Goal: Task Accomplishment & Management: Complete application form

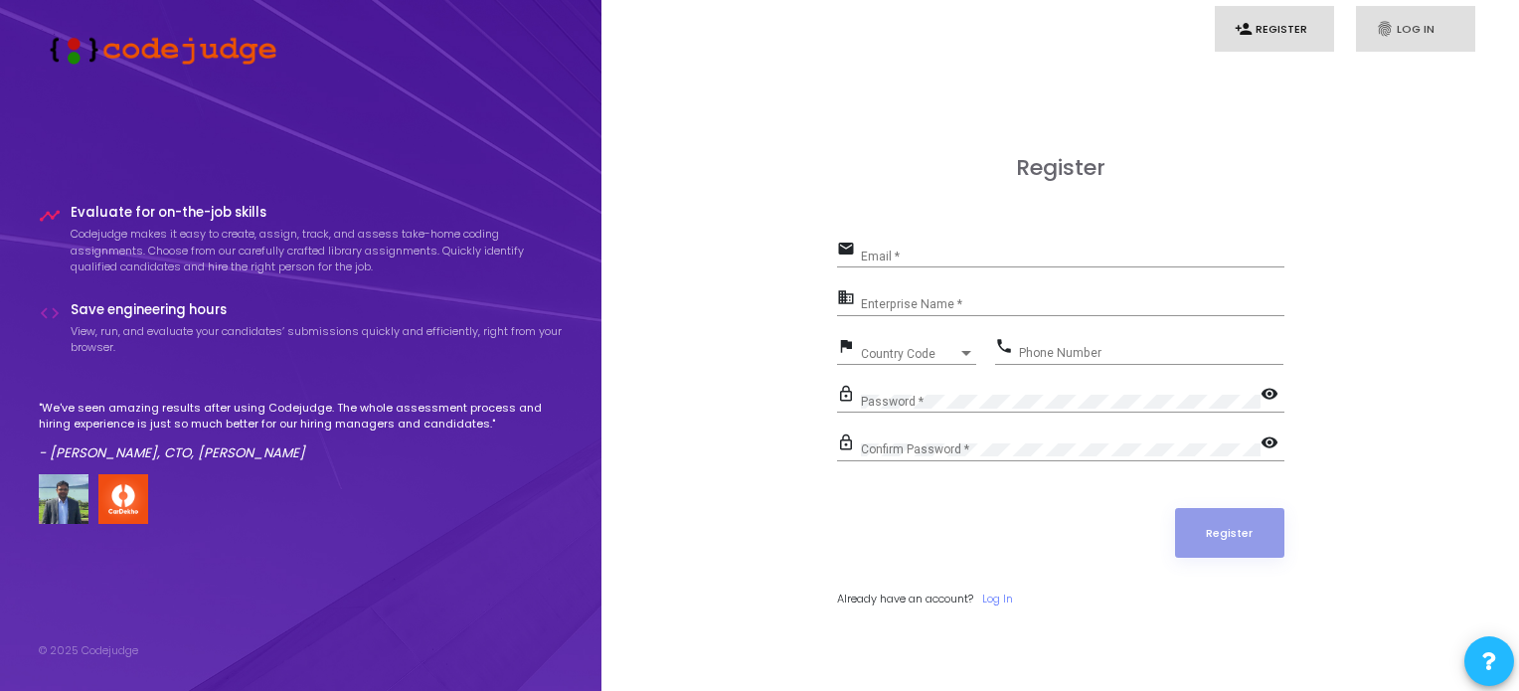
click at [1467, 28] on link "fingerprint Log In" at bounding box center [1415, 29] width 119 height 47
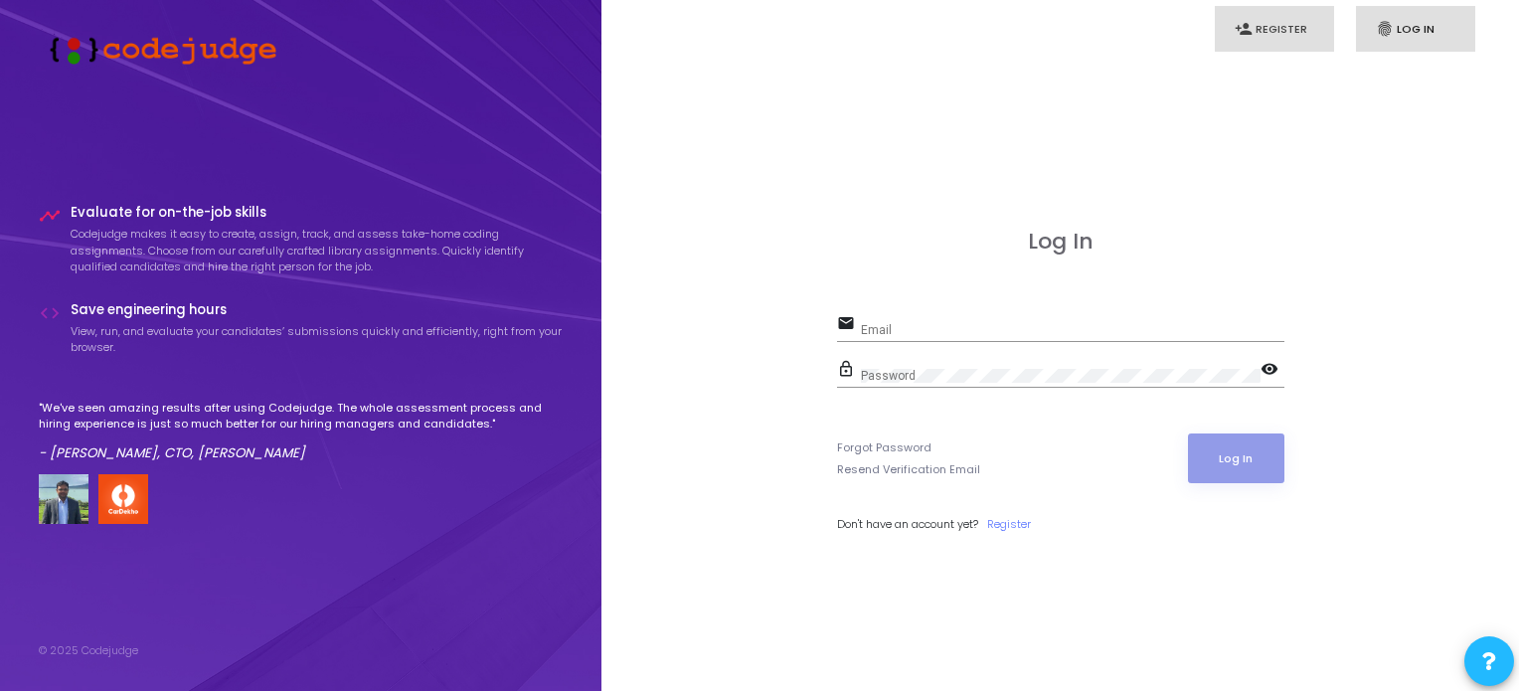
click at [1310, 19] on link "person_add Register" at bounding box center [1274, 29] width 119 height 47
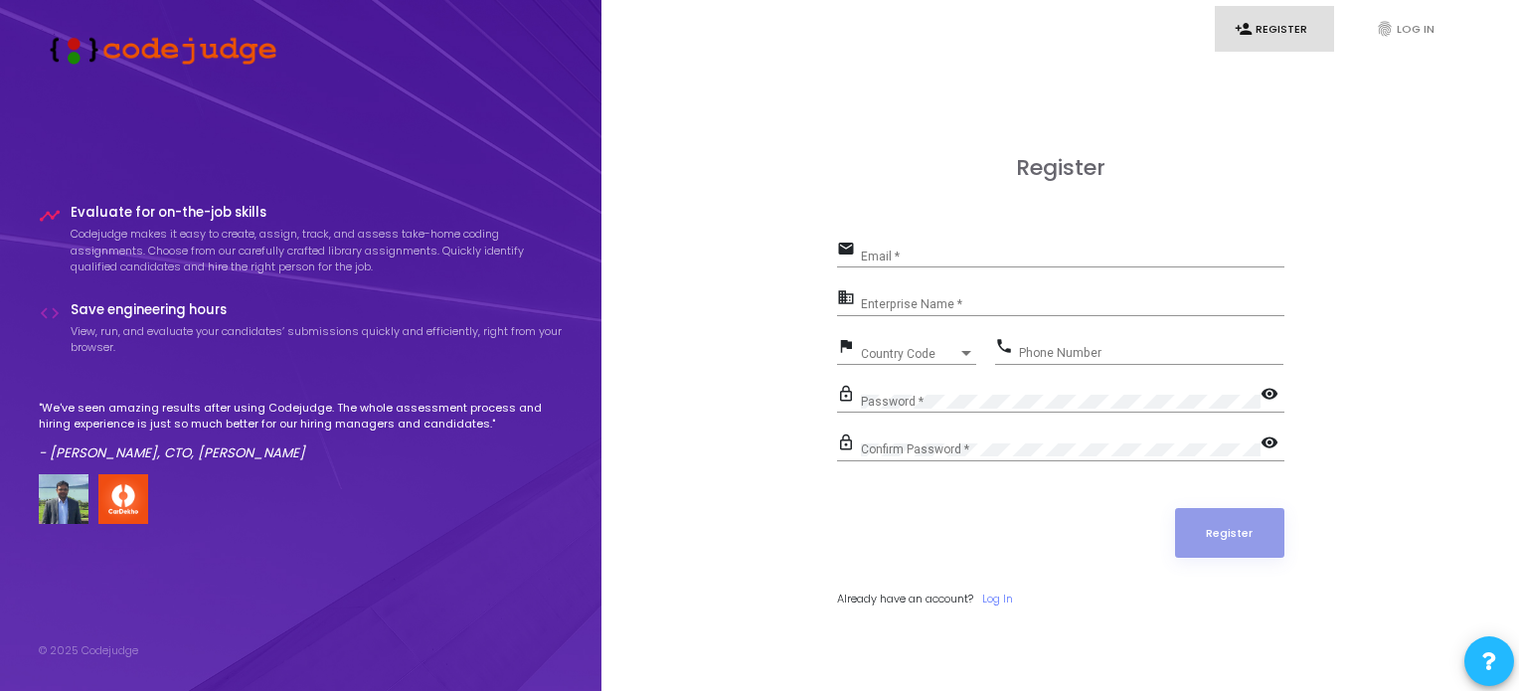
click at [963, 246] on div "Email *" at bounding box center [1073, 252] width 424 height 31
type input "[EMAIL_ADDRESS][DOMAIN_NAME]"
click at [963, 296] on div "Enterprise Name *" at bounding box center [1073, 300] width 424 height 31
click at [919, 357] on span "Country Code" at bounding box center [909, 354] width 97 height 12
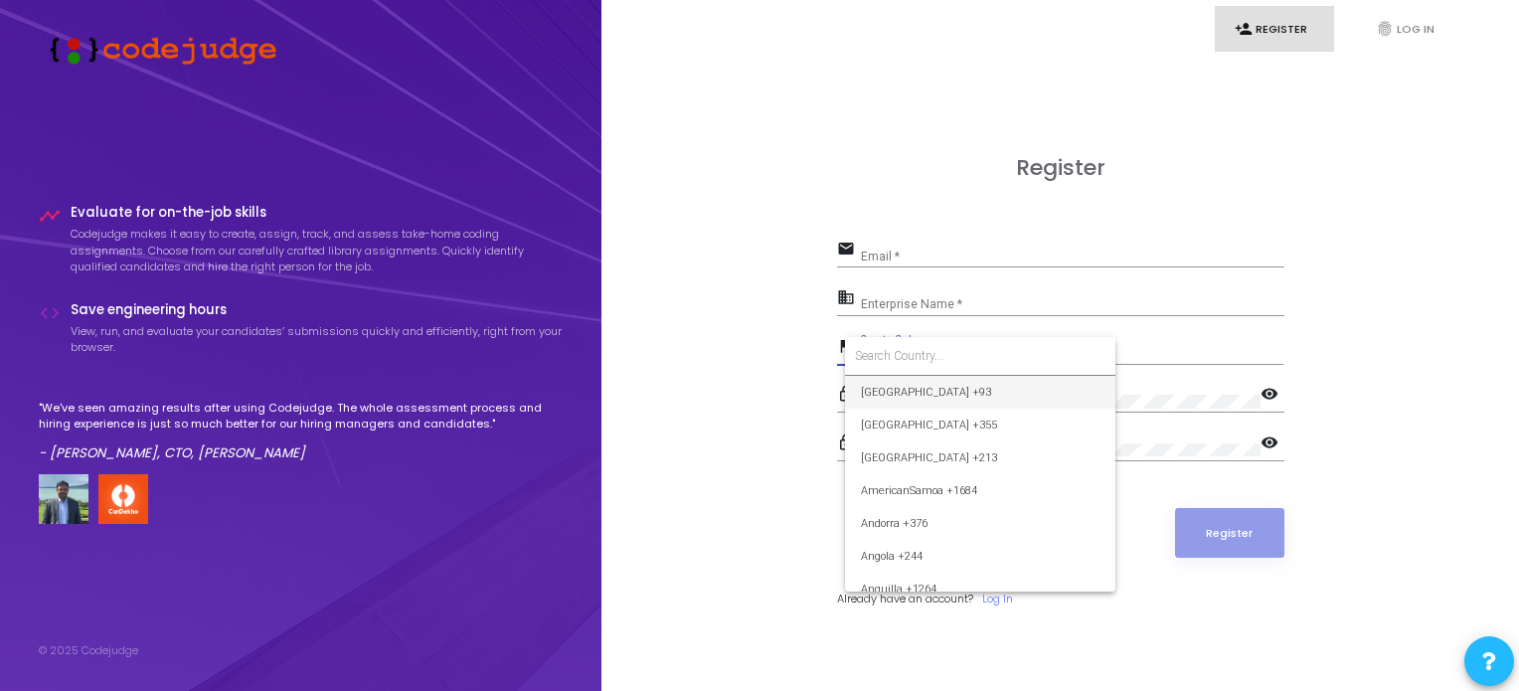
click at [906, 304] on div at bounding box center [759, 345] width 1519 height 691
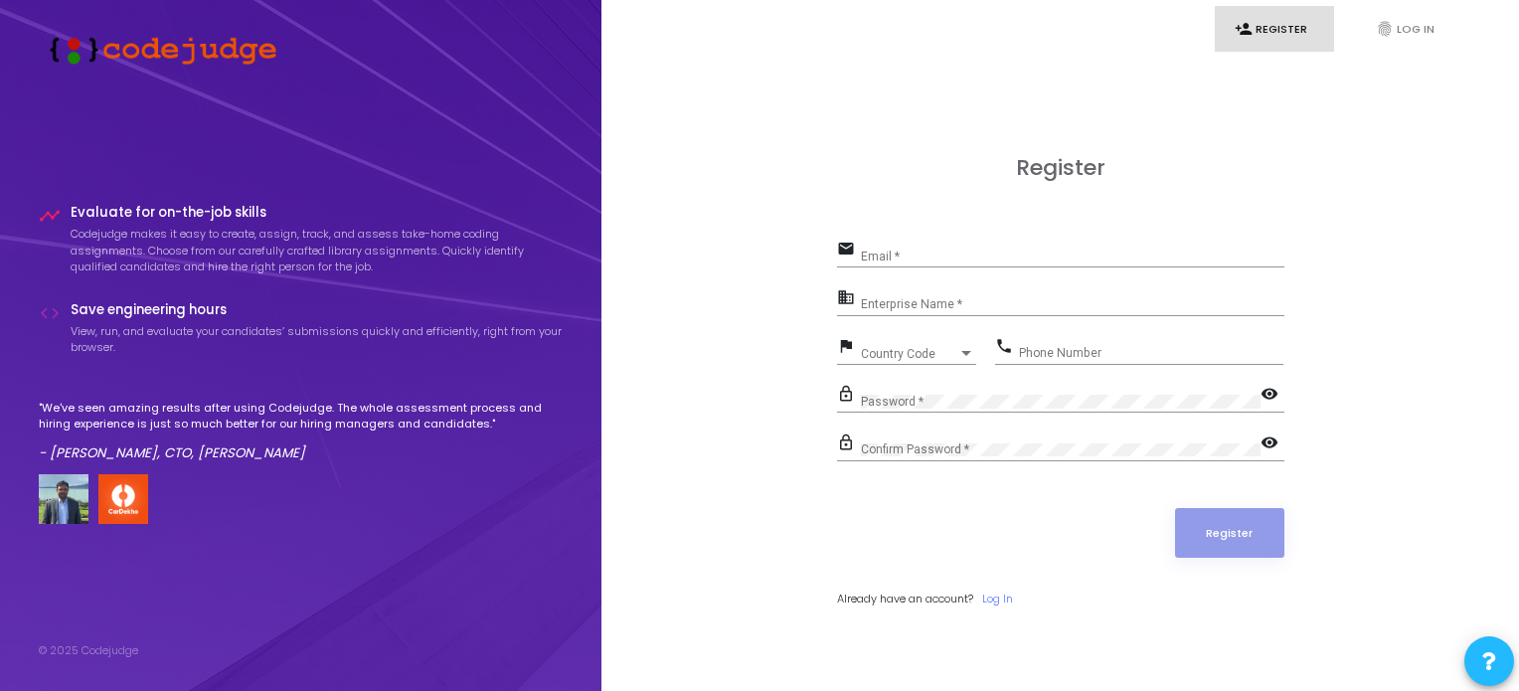
click at [911, 267] on div "Email *" at bounding box center [1073, 252] width 424 height 31
click at [1394, 30] on link "fingerprint Log In" at bounding box center [1415, 29] width 119 height 47
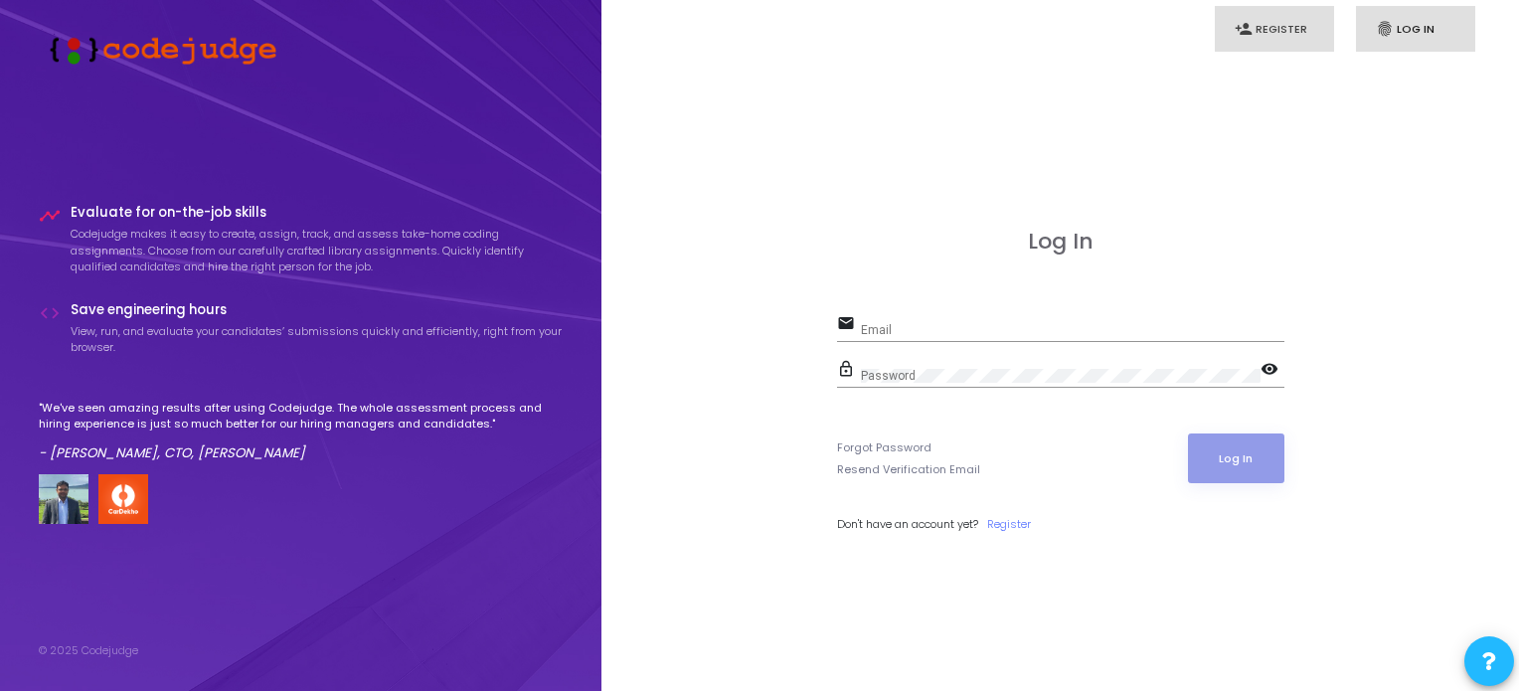
click at [1304, 36] on link "person_add Register" at bounding box center [1274, 29] width 119 height 47
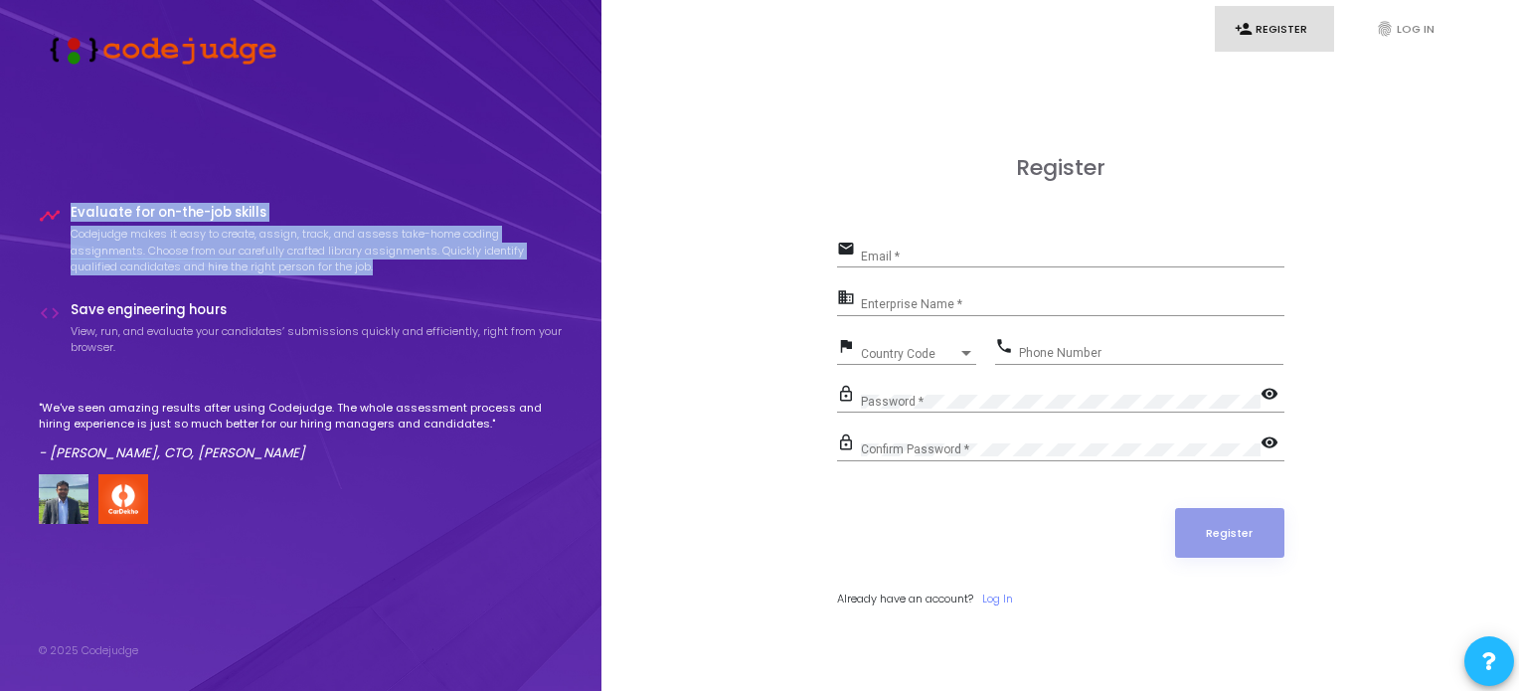
drag, startPoint x: 68, startPoint y: 231, endPoint x: 381, endPoint y: 264, distance: 315.0
click at [381, 264] on div "timeline Evaluate for on-the-job skills Codejudge makes it easy to create, assi…" at bounding box center [301, 246] width 525 height 82
click at [391, 264] on p "Codejudge makes it easy to create, assign, track, and assess take-home coding a…" at bounding box center [317, 251] width 493 height 50
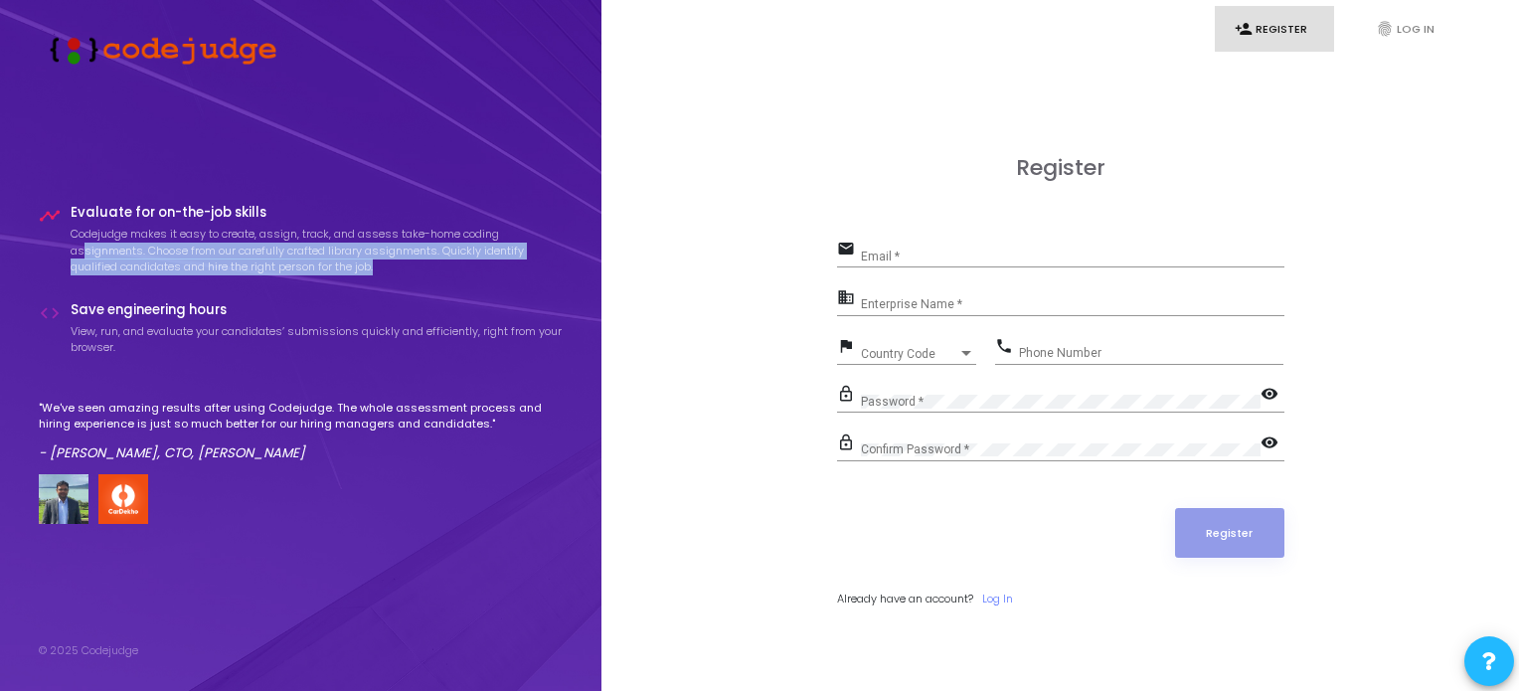
drag, startPoint x: 83, startPoint y: 247, endPoint x: 397, endPoint y: 261, distance: 314.5
click at [397, 261] on p "Codejudge makes it easy to create, assign, track, and assess take-home coding a…" at bounding box center [317, 251] width 493 height 50
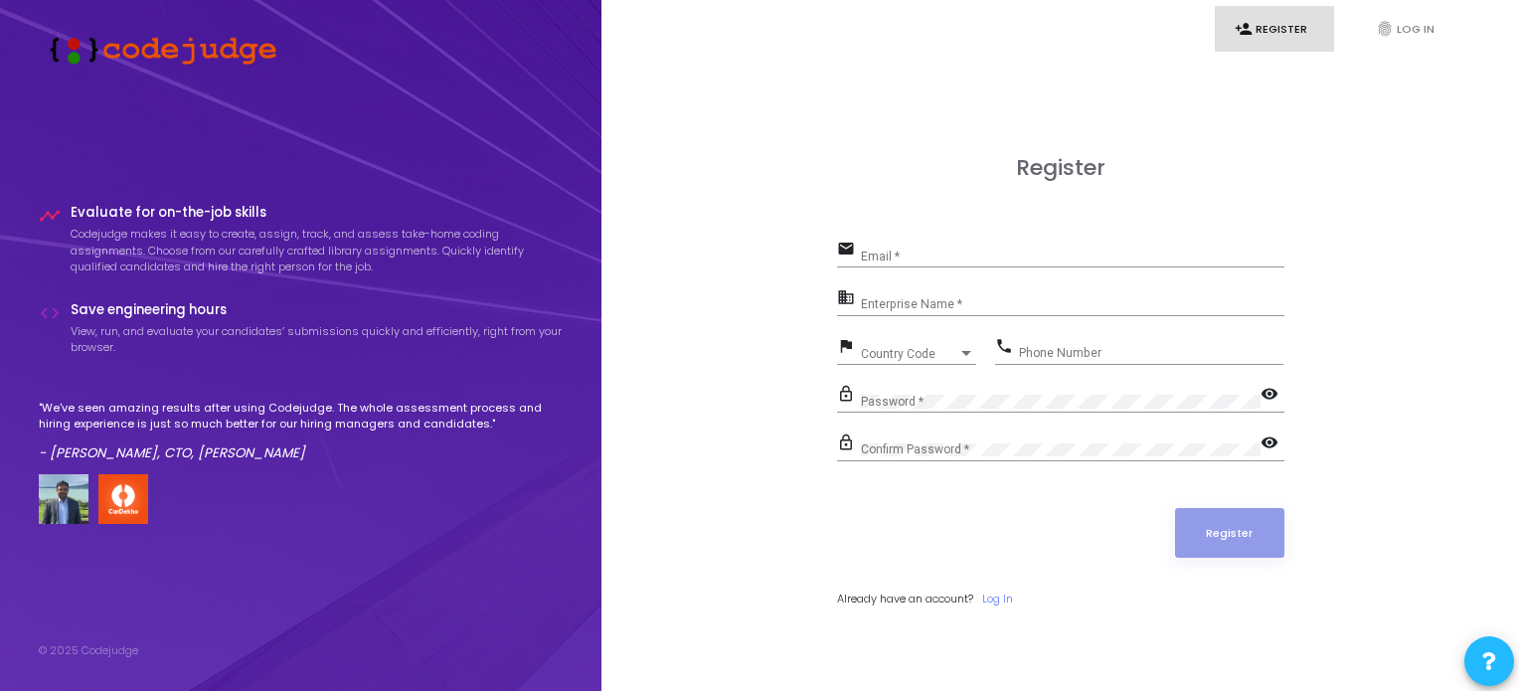
click at [513, 250] on p "Codejudge makes it easy to create, assign, track, and assess take-home coding a…" at bounding box center [317, 251] width 493 height 50
click at [512, 250] on p "Codejudge makes it easy to create, assign, track, and assess take-home coding a…" at bounding box center [317, 251] width 493 height 50
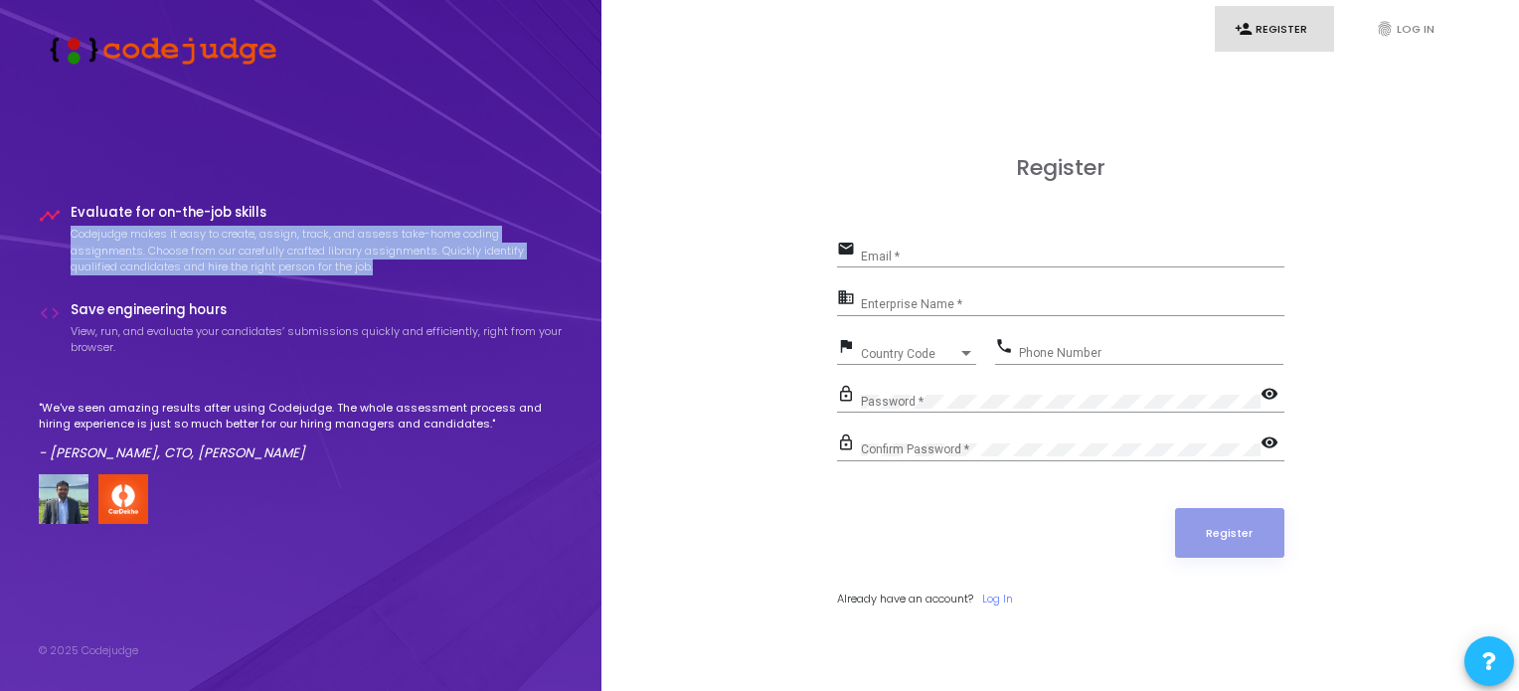
click at [512, 250] on p "Codejudge makes it easy to create, assign, track, and assess take-home coding a…" at bounding box center [317, 251] width 493 height 50
click at [509, 276] on div "Evaluate for on-the-job skills Codejudge makes it easy to create, assign, track…" at bounding box center [317, 246] width 493 height 82
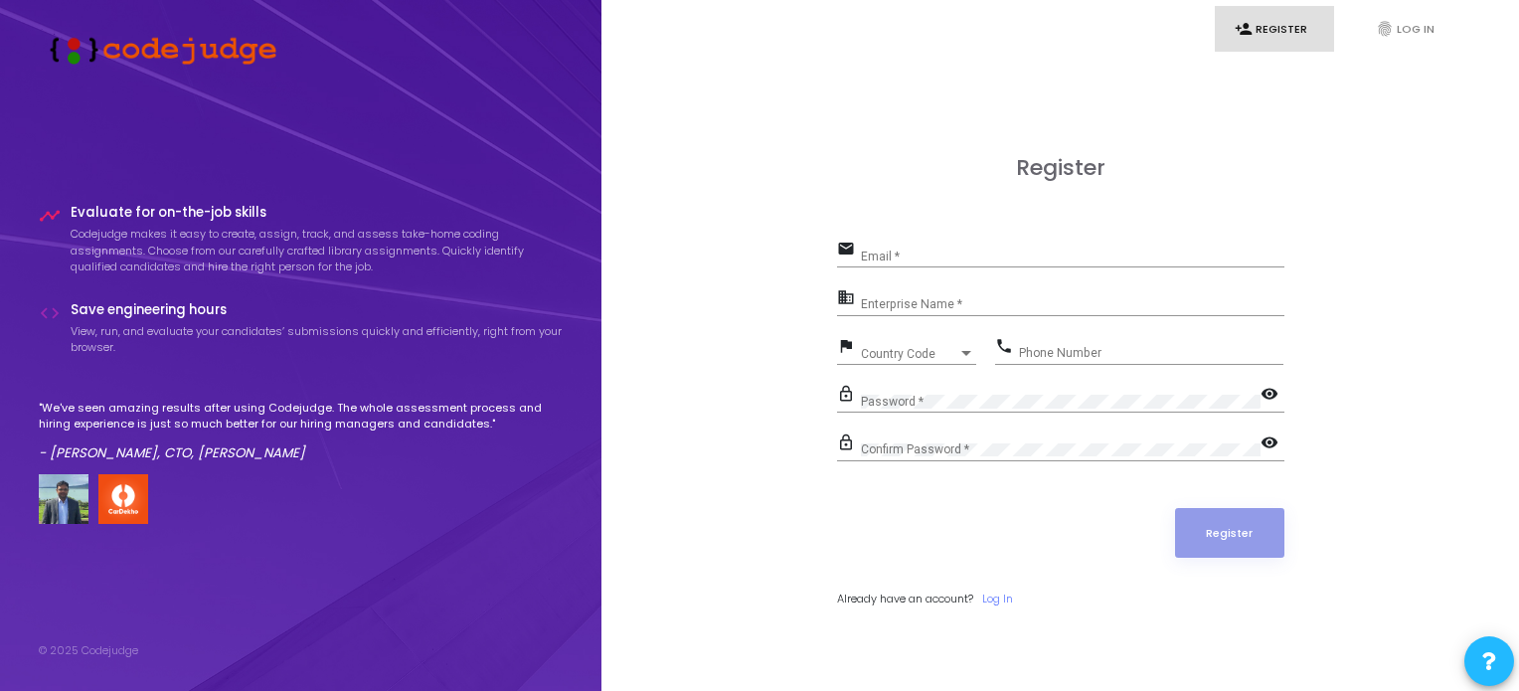
click at [812, 500] on div "Register email Email * business Enterprise Name * flag Country Code Country Cod…" at bounding box center [1060, 403] width 874 height 691
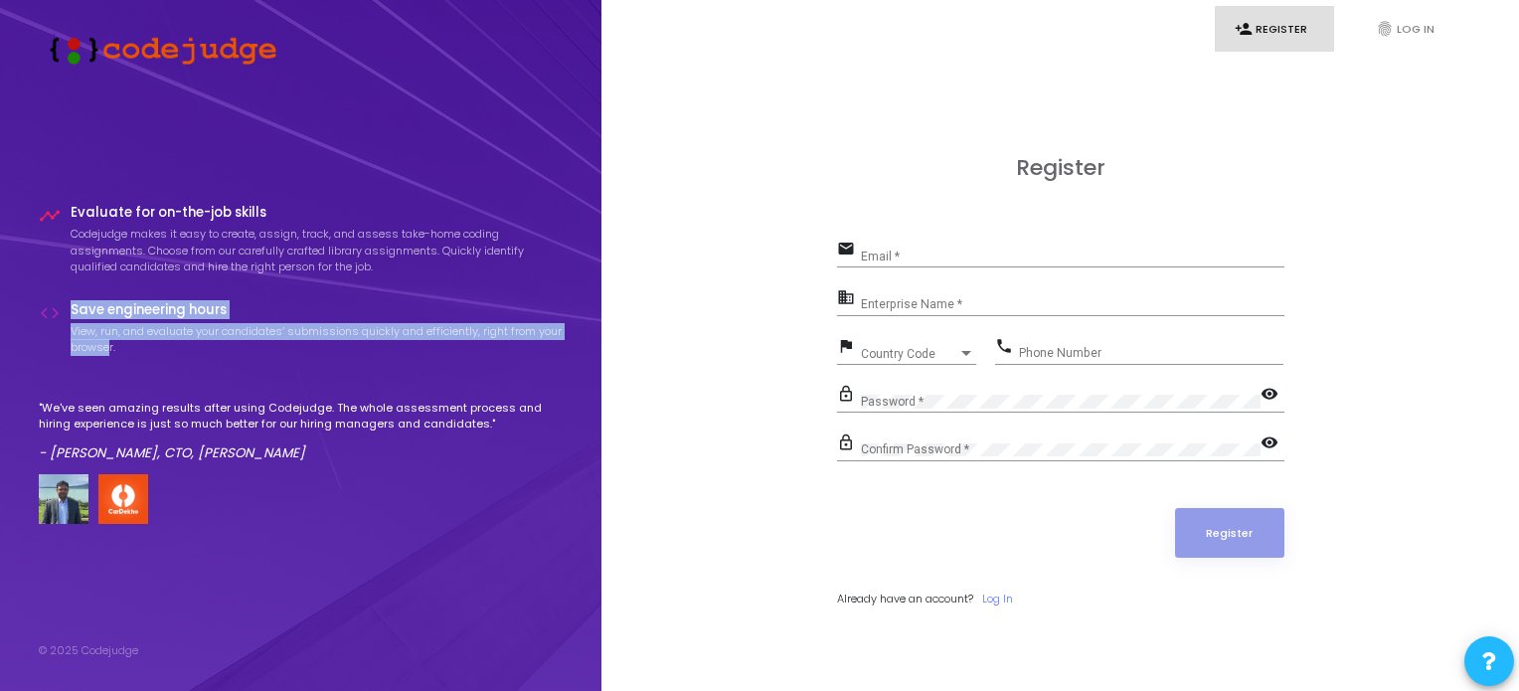
drag, startPoint x: 61, startPoint y: 325, endPoint x: 133, endPoint y: 352, distance: 77.4
click at [133, 352] on div "code Save engineering hours View, run, and evaluate your candidates’ submission…" at bounding box center [301, 334] width 525 height 65
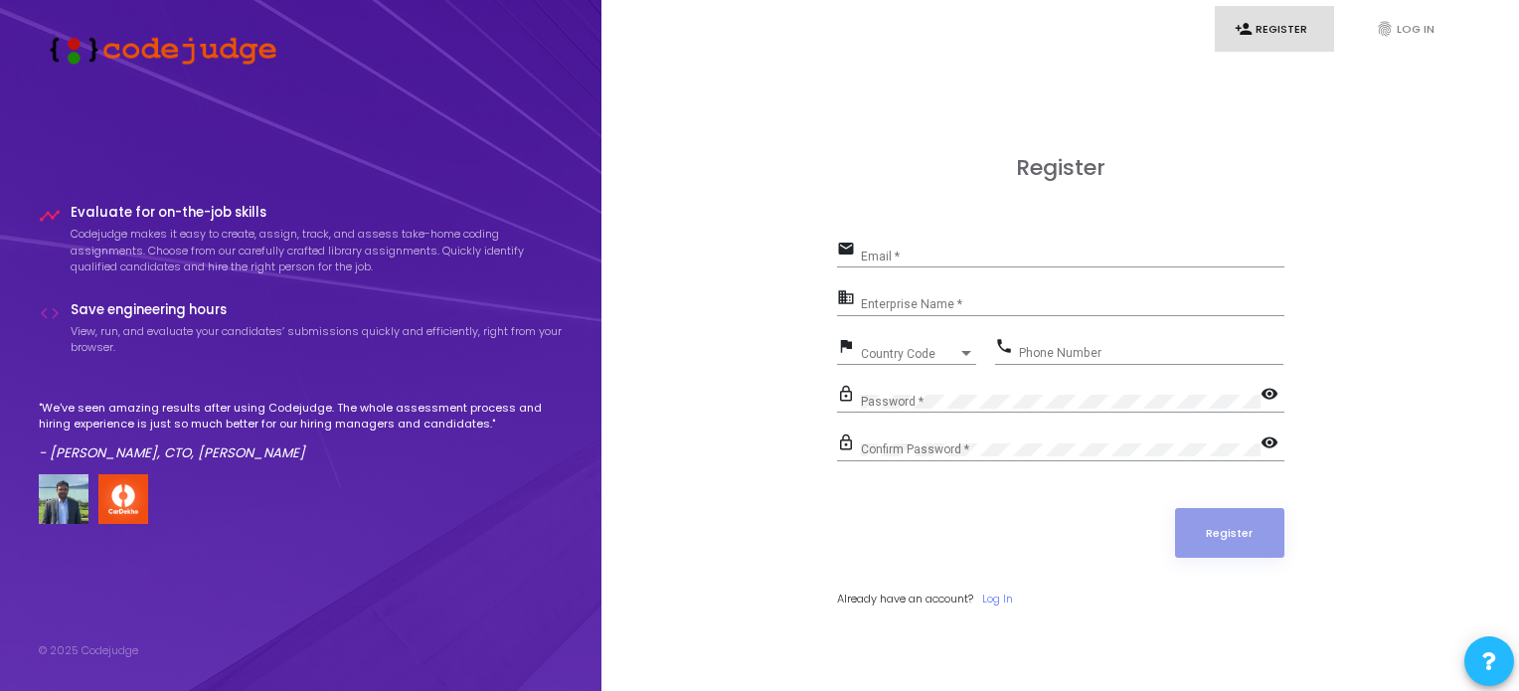
click at [175, 354] on p "View, run, and evaluate your candidates’ submissions quickly and efficiently, r…" at bounding box center [317, 339] width 493 height 33
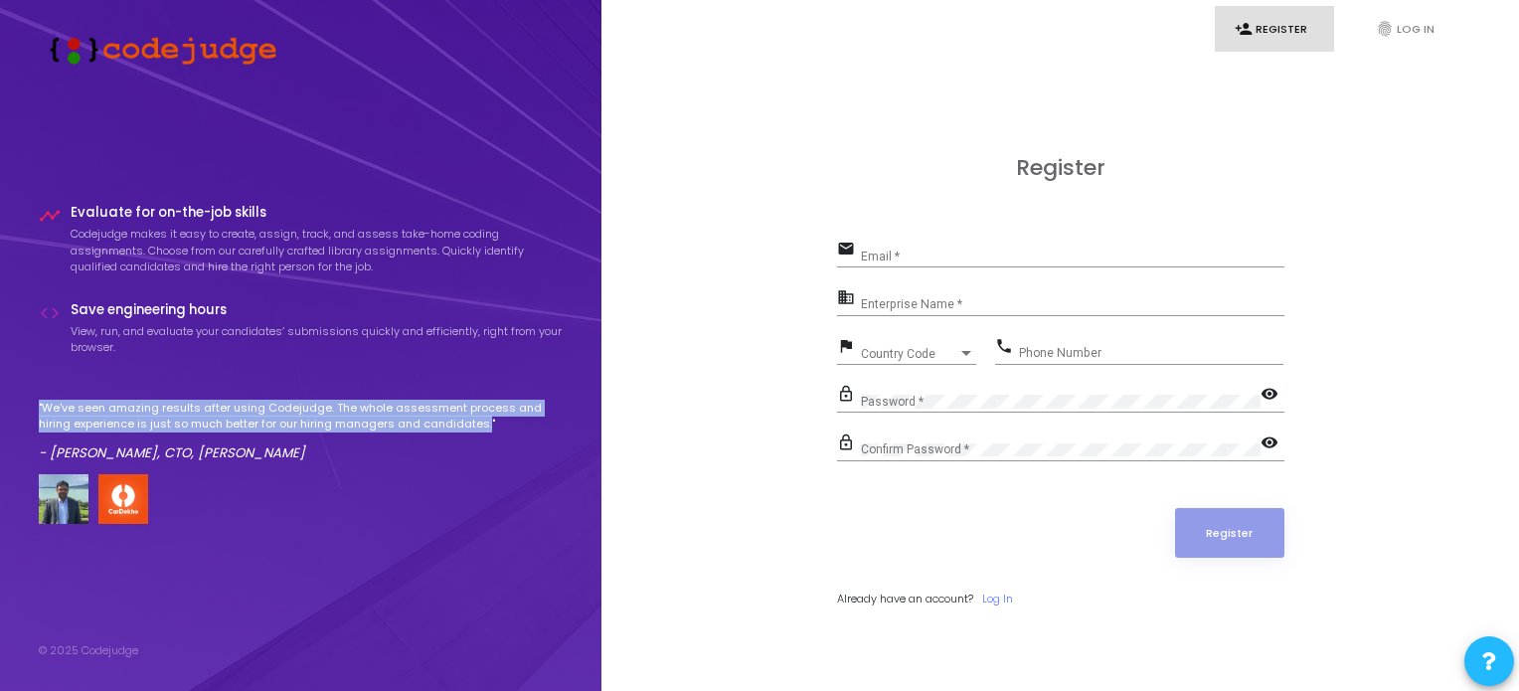
drag, startPoint x: 32, startPoint y: 414, endPoint x: 450, endPoint y: 431, distance: 419.0
click at [444, 433] on div "timeline Evaluate for on-the-job skills Codejudge makes it easy to create, assi…" at bounding box center [301, 345] width 602 height 691
click at [453, 430] on p ""We've seen amazing results after using Codejudge. The whole assessment process…" at bounding box center [301, 416] width 525 height 33
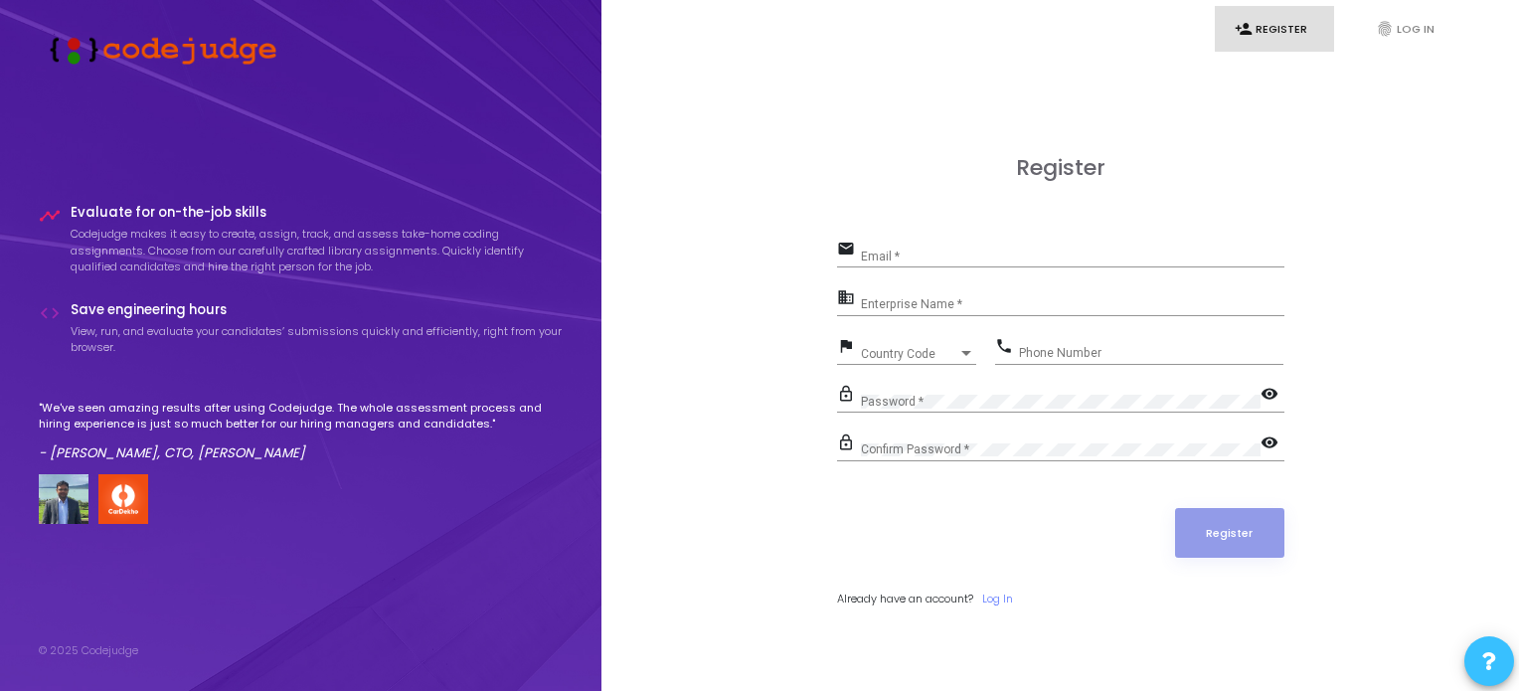
click at [1480, 656] on button at bounding box center [1490, 661] width 50 height 50
click at [1480, 646] on button at bounding box center [1490, 661] width 50 height 50
click at [883, 247] on div "Email *" at bounding box center [1073, 252] width 424 height 31
type input "[EMAIL_ADDRESS][DOMAIN_NAME]"
click at [940, 301] on input "Enterprise Name *" at bounding box center [1073, 305] width 424 height 14
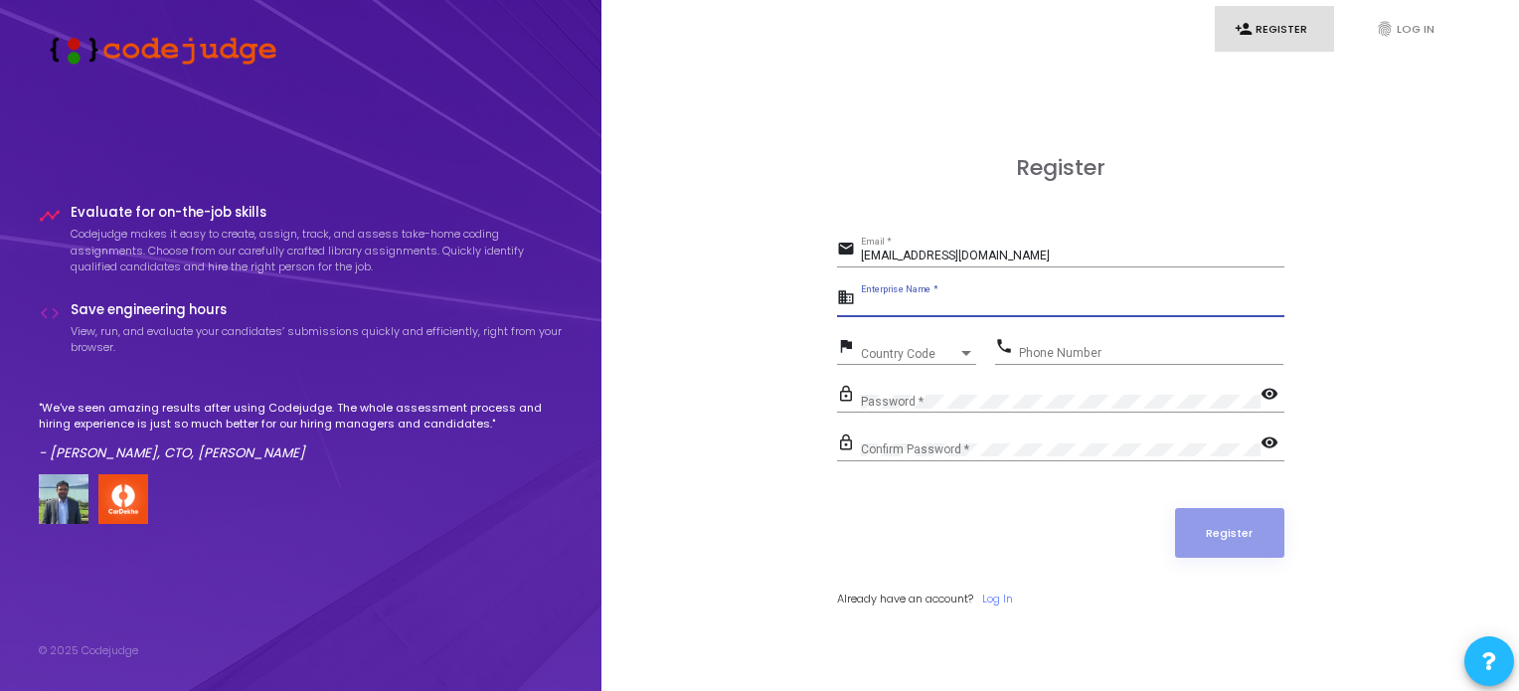
click at [940, 301] on input "Enterprise Name *" at bounding box center [1073, 305] width 424 height 14
click at [916, 344] on div "Country Code Country Code" at bounding box center [918, 349] width 115 height 31
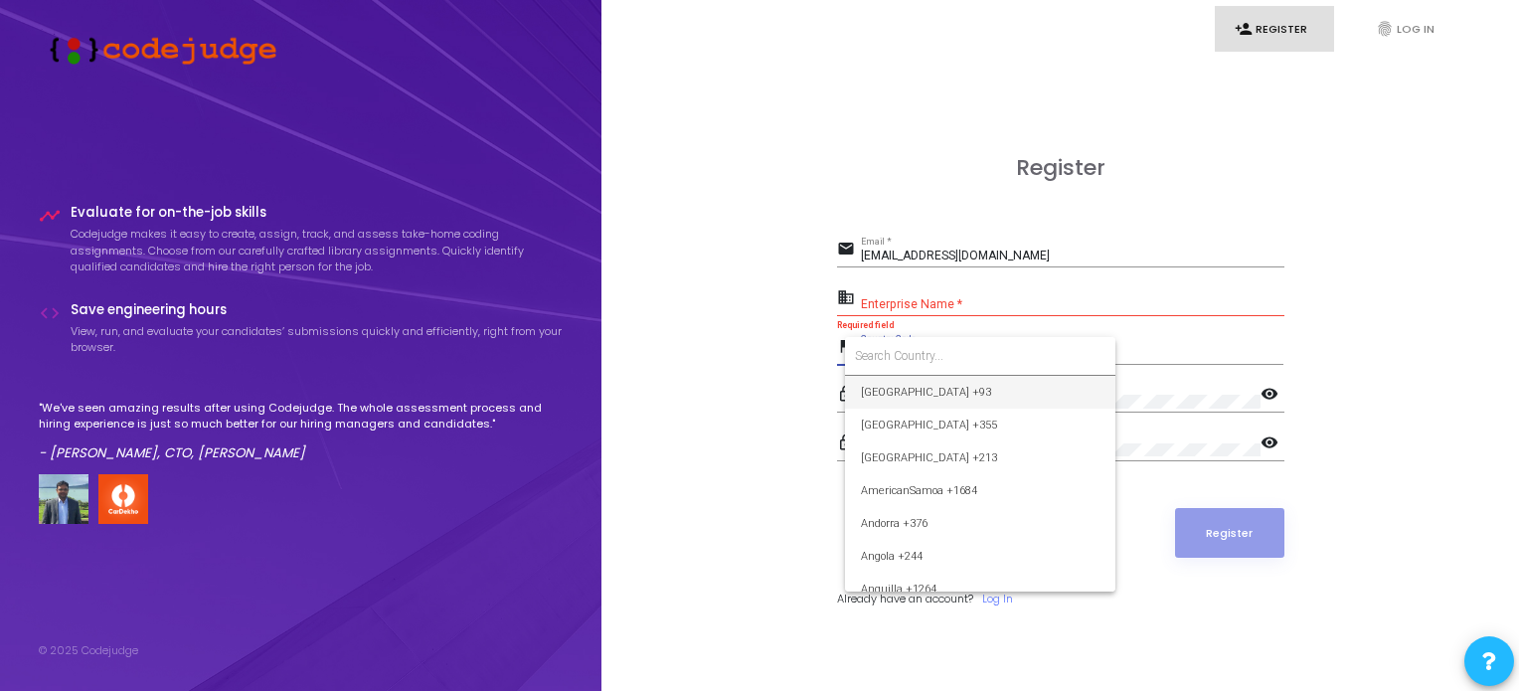
click at [930, 356] on input at bounding box center [980, 356] width 251 height 18
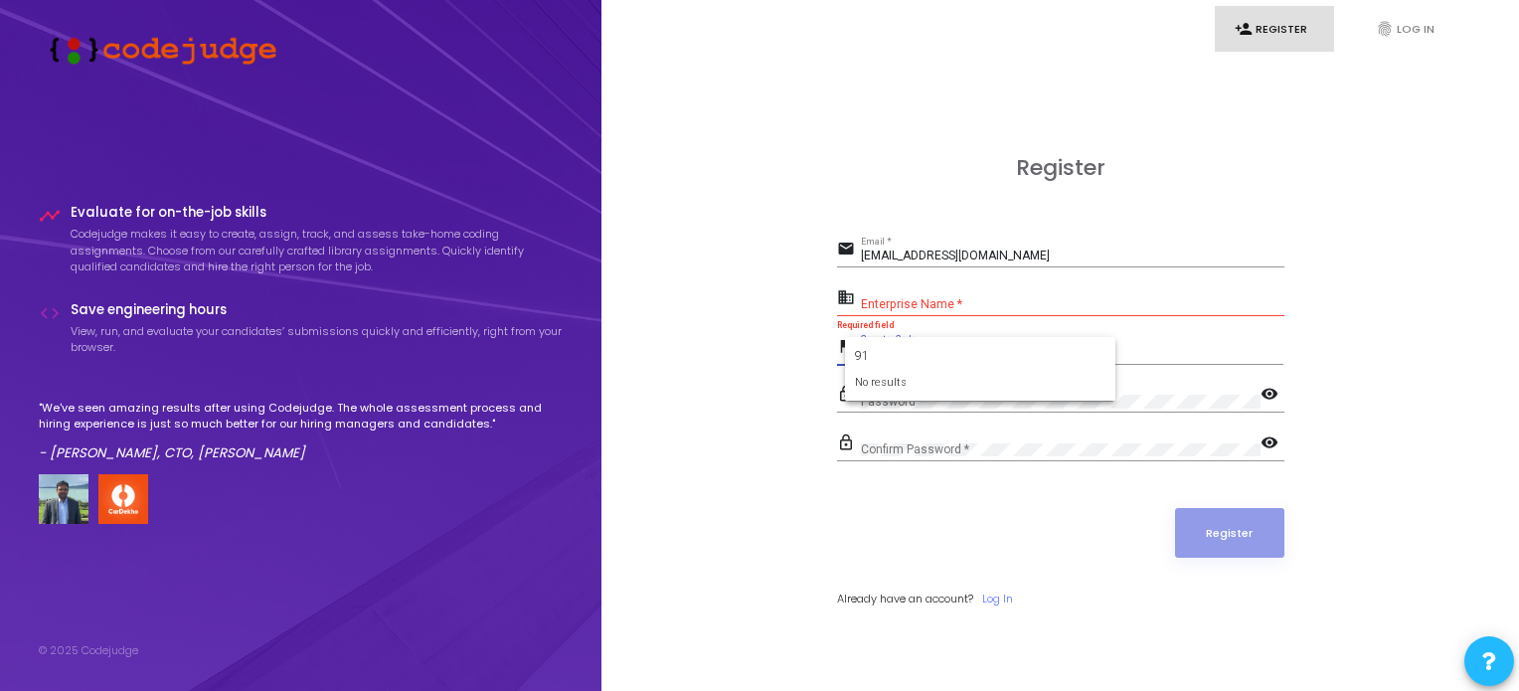
type input "91"
click at [824, 367] on div at bounding box center [759, 345] width 1519 height 691
click at [888, 351] on span "Country Code" at bounding box center [896, 353] width 71 height 13
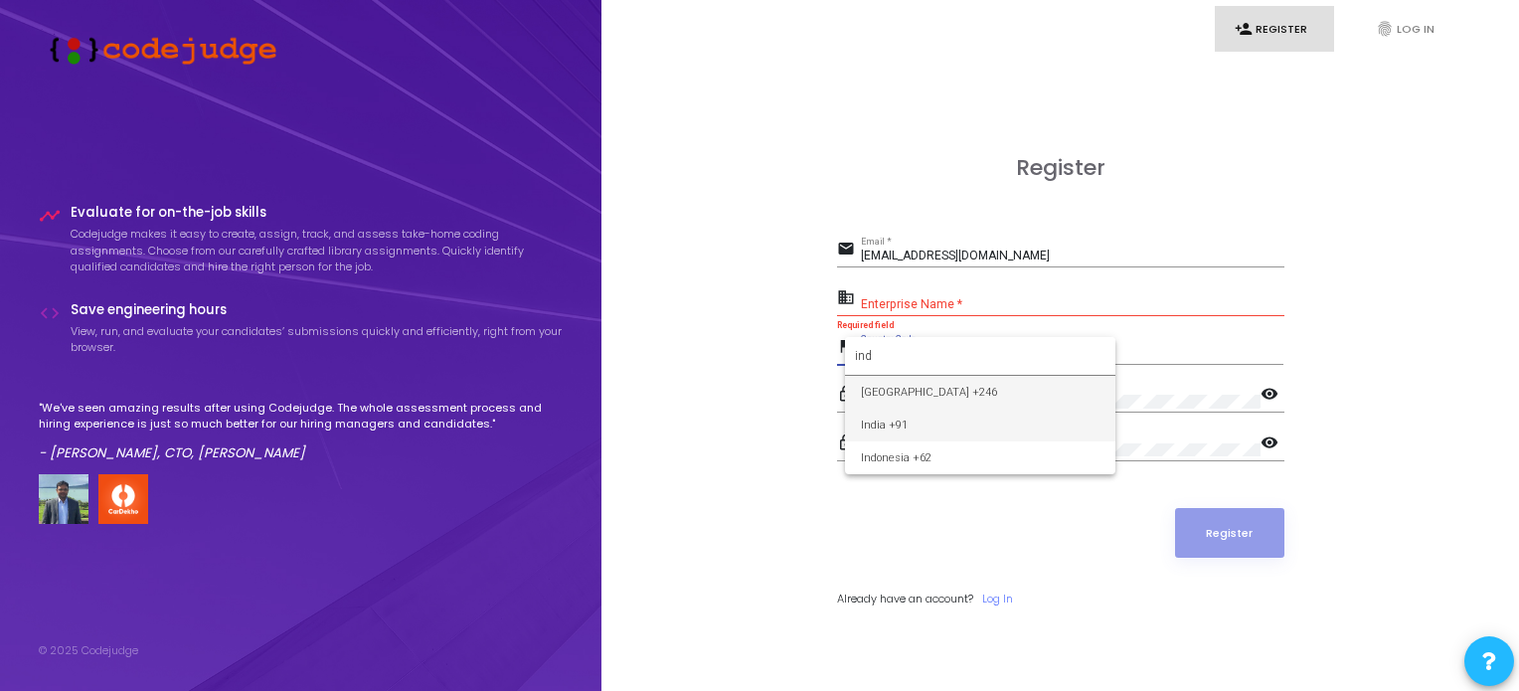
type input "ind"
click at [907, 415] on span "India +91" at bounding box center [980, 425] width 239 height 33
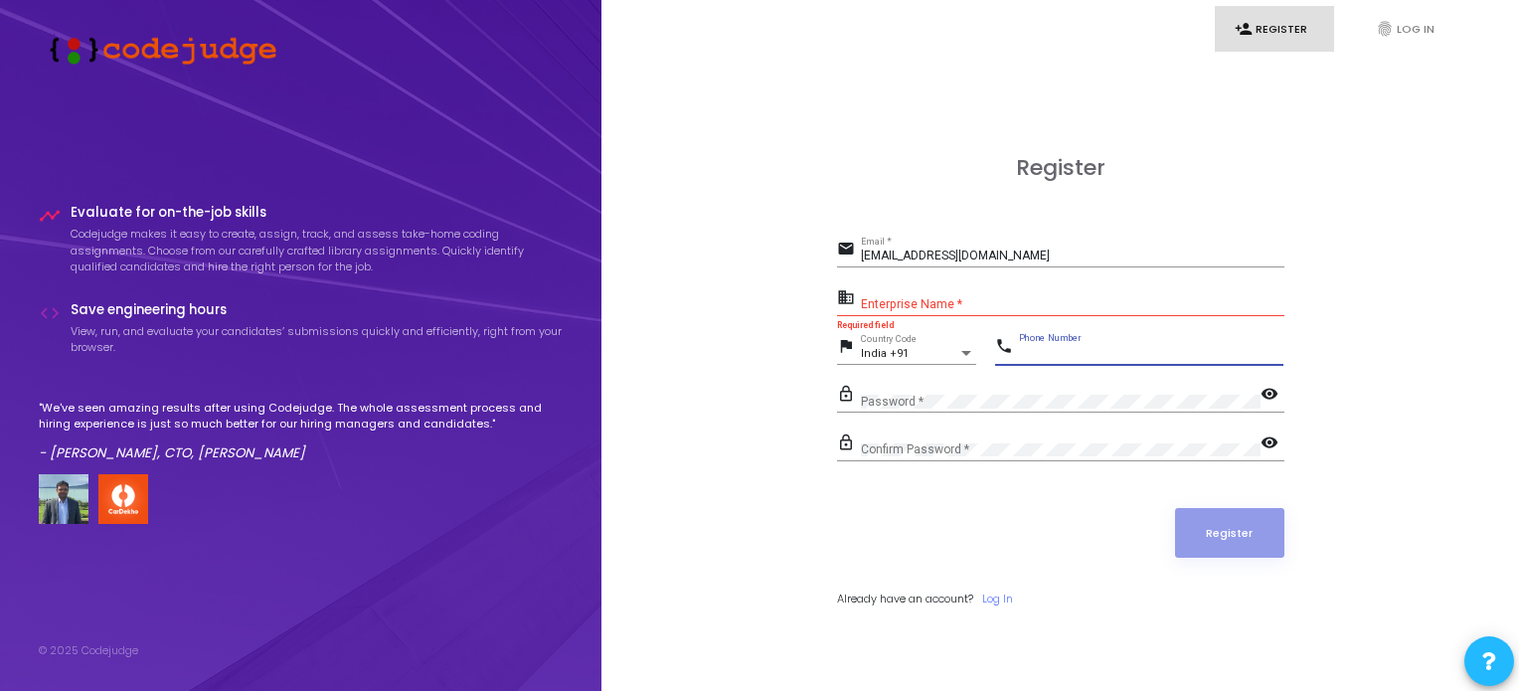
click at [1043, 351] on input "Phone Number" at bounding box center [1151, 353] width 265 height 14
type input "6"
type input "9359823758"
click at [1011, 387] on div "Password *" at bounding box center [1061, 397] width 400 height 31
click at [1274, 390] on mat-icon "visibility" at bounding box center [1273, 396] width 24 height 24
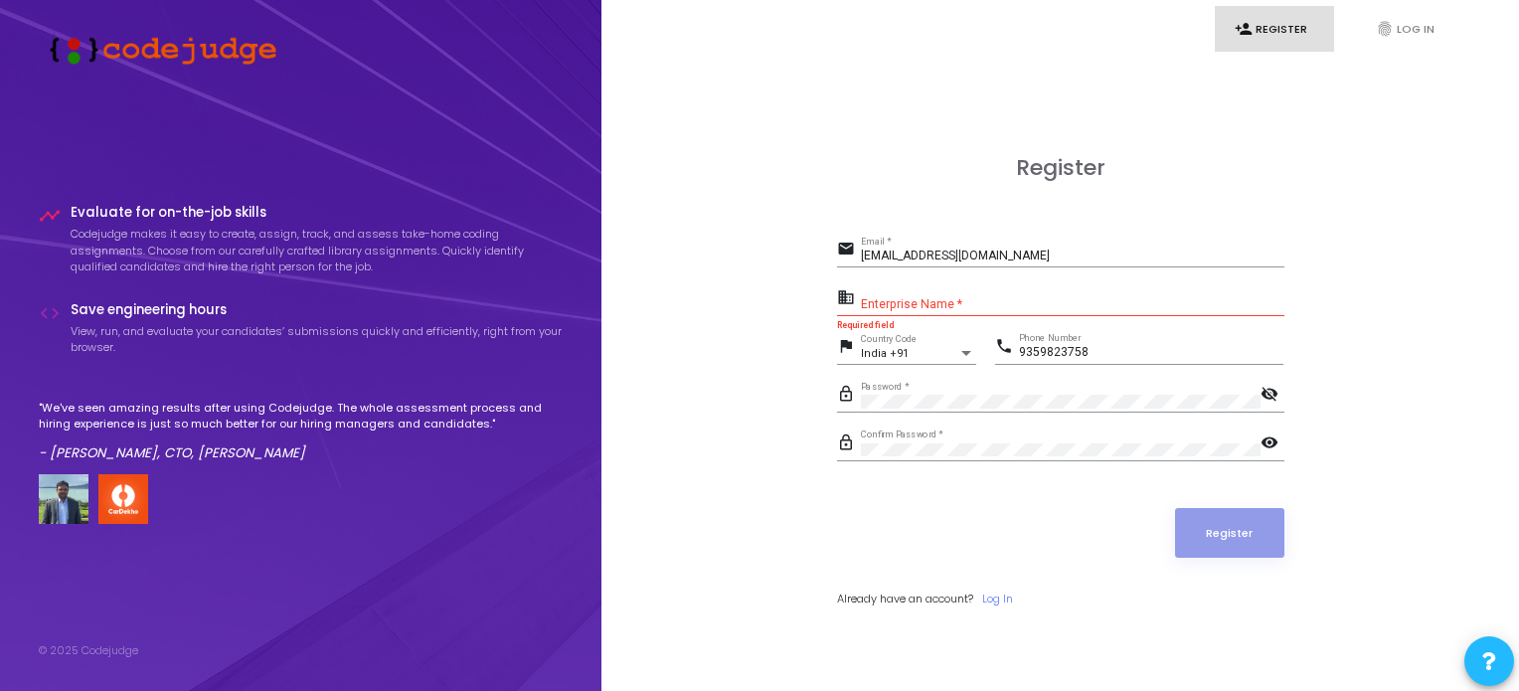
click at [960, 285] on div "Enterprise Name *" at bounding box center [1073, 300] width 424 height 31
click at [944, 301] on input "Enterprise Name *" at bounding box center [1073, 305] width 424 height 14
click at [202, 51] on img at bounding box center [158, 49] width 239 height 32
click at [89, 50] on img at bounding box center [158, 49] width 239 height 32
